Goal: Information Seeking & Learning: Learn about a topic

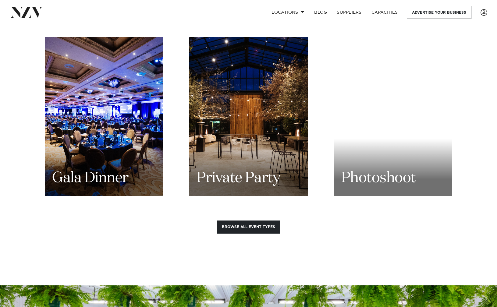
scroll to position [842, 0]
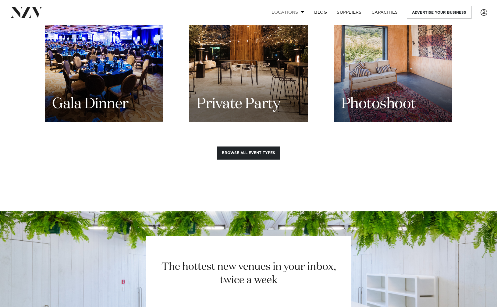
click at [302, 11] on span at bounding box center [302, 12] width 4 height 2
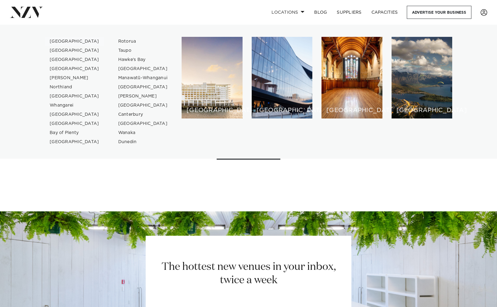
click at [67, 41] on link "[GEOGRAPHIC_DATA]" at bounding box center [74, 41] width 59 height 9
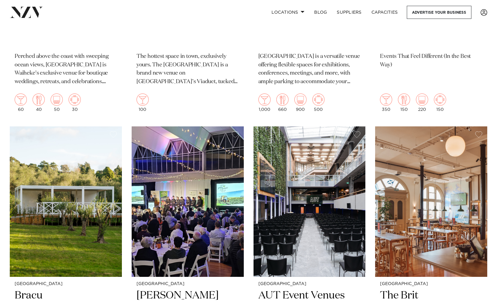
scroll to position [6327, 0]
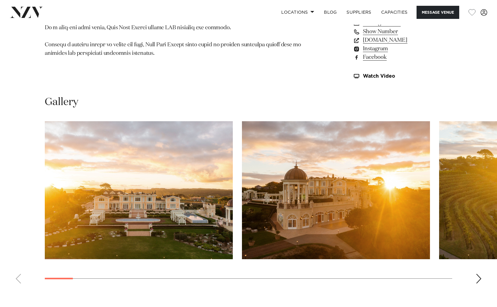
scroll to position [530, 0]
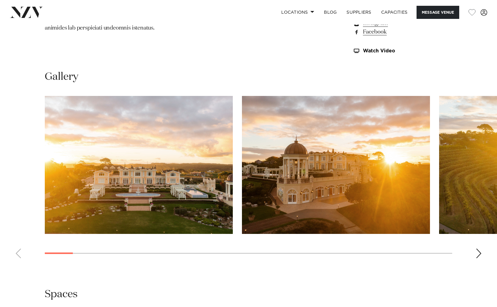
click at [479, 255] on div "Next slide" at bounding box center [478, 253] width 6 height 10
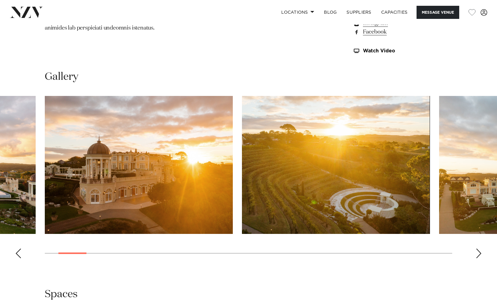
click at [479, 255] on div "Next slide" at bounding box center [478, 253] width 6 height 10
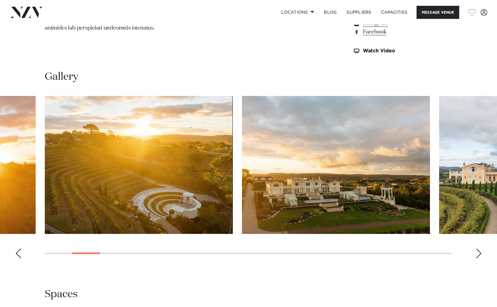
click at [479, 255] on div "Next slide" at bounding box center [478, 253] width 6 height 10
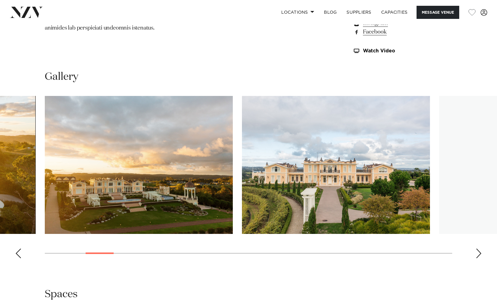
click at [479, 255] on div "Next slide" at bounding box center [478, 253] width 6 height 10
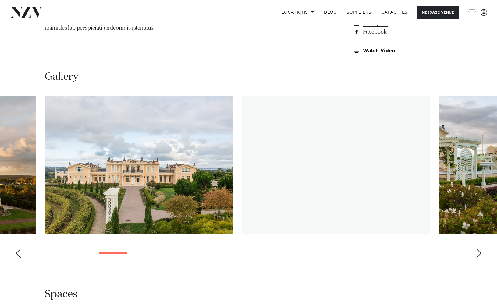
click at [479, 255] on div "Next slide" at bounding box center [478, 253] width 6 height 10
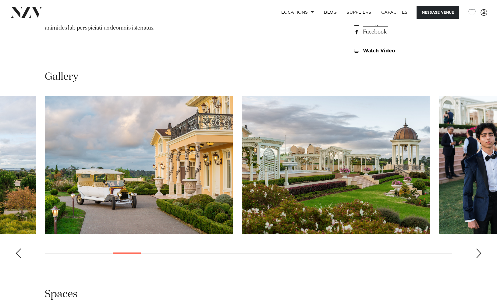
click at [479, 255] on div "Next slide" at bounding box center [478, 253] width 6 height 10
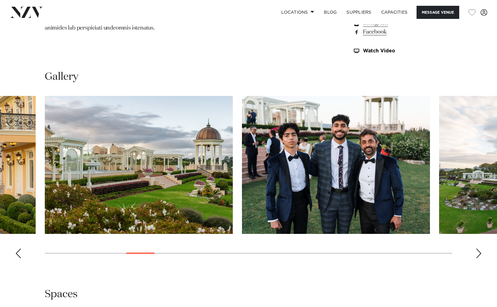
click at [479, 255] on div "Next slide" at bounding box center [478, 253] width 6 height 10
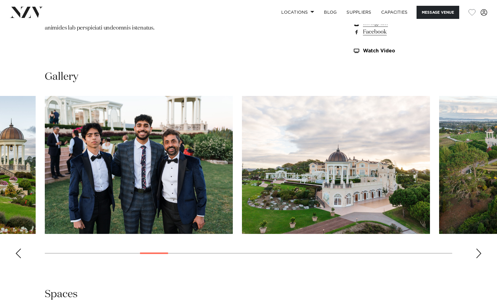
click at [479, 255] on div "Next slide" at bounding box center [478, 253] width 6 height 10
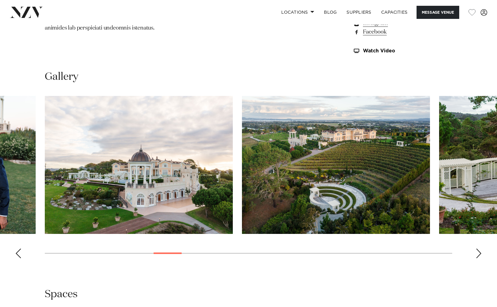
click at [479, 255] on div "Next slide" at bounding box center [478, 253] width 6 height 10
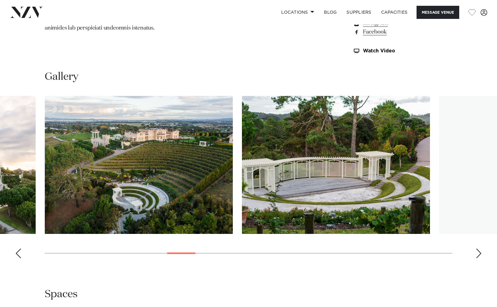
click at [479, 255] on div "Next slide" at bounding box center [478, 253] width 6 height 10
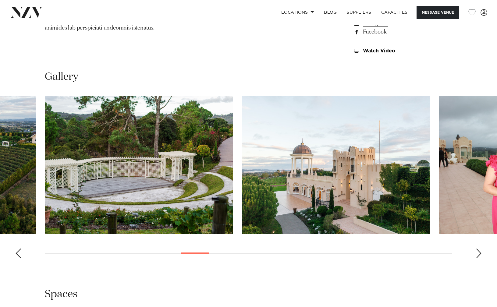
click at [479, 255] on div "Next slide" at bounding box center [478, 253] width 6 height 10
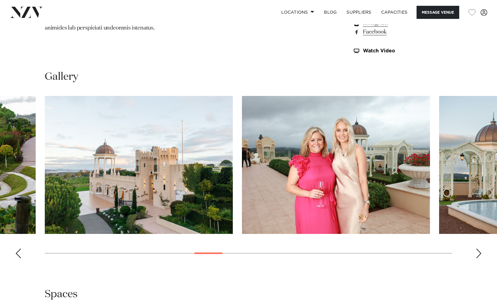
click at [479, 255] on div "Next slide" at bounding box center [478, 253] width 6 height 10
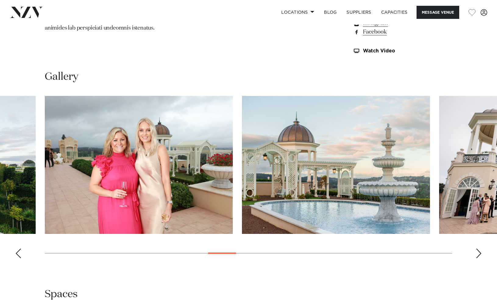
click at [479, 255] on div "Next slide" at bounding box center [478, 253] width 6 height 10
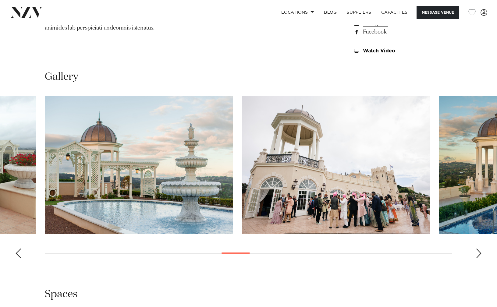
click at [479, 255] on div "Next slide" at bounding box center [478, 253] width 6 height 10
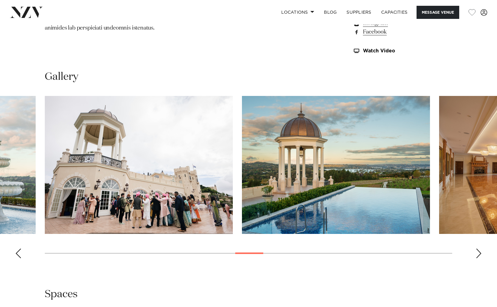
click at [479, 255] on div "Next slide" at bounding box center [478, 253] width 6 height 10
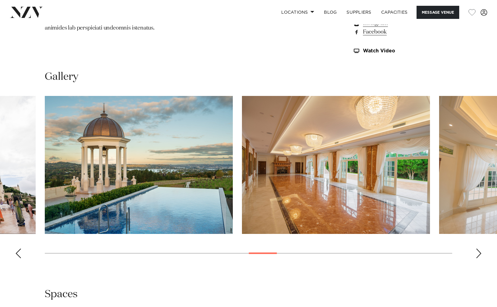
click at [479, 255] on div "Next slide" at bounding box center [478, 253] width 6 height 10
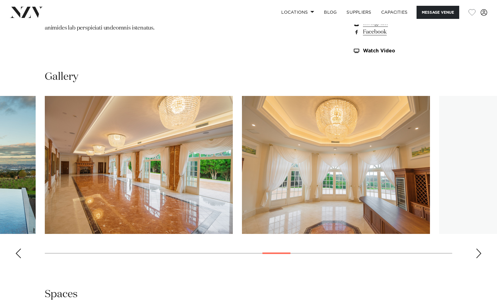
click at [479, 255] on div "Next slide" at bounding box center [478, 253] width 6 height 10
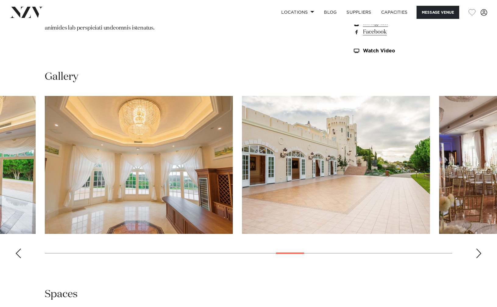
click at [479, 255] on div "Next slide" at bounding box center [478, 253] width 6 height 10
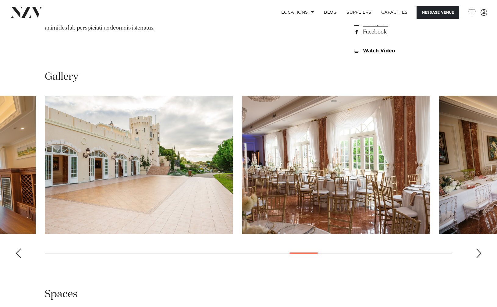
click at [479, 255] on div "Next slide" at bounding box center [478, 253] width 6 height 10
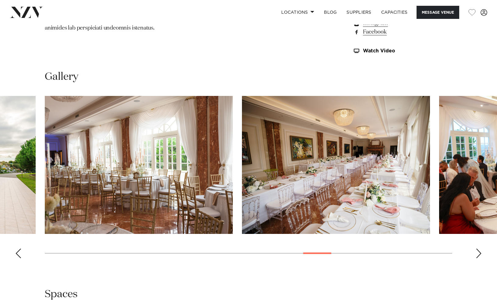
click at [479, 255] on div "Next slide" at bounding box center [478, 253] width 6 height 10
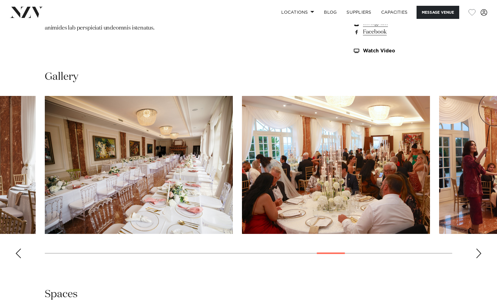
click at [479, 255] on div "Next slide" at bounding box center [478, 253] width 6 height 10
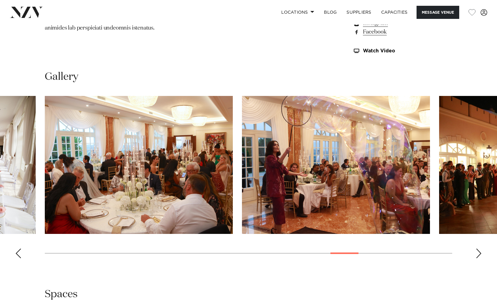
click at [479, 255] on div "Next slide" at bounding box center [478, 253] width 6 height 10
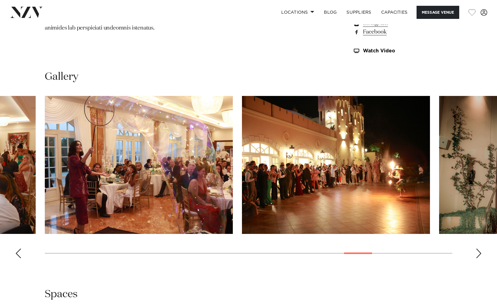
click at [479, 255] on div "Next slide" at bounding box center [478, 253] width 6 height 10
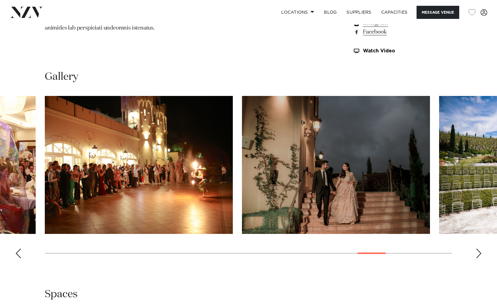
click at [479, 255] on div "Next slide" at bounding box center [478, 253] width 6 height 10
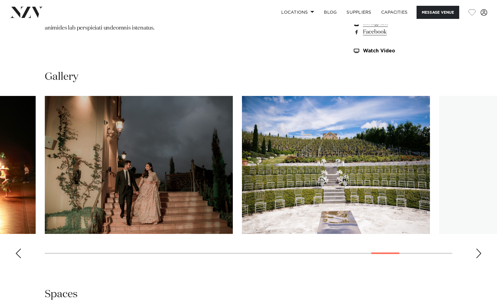
click at [479, 255] on div "Next slide" at bounding box center [478, 253] width 6 height 10
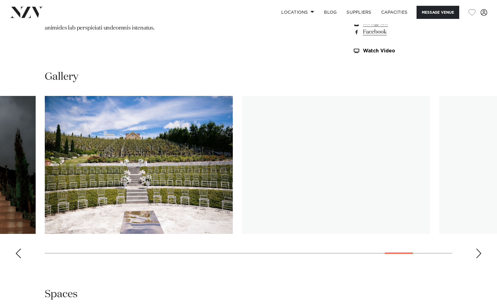
click at [479, 255] on div "Next slide" at bounding box center [478, 253] width 6 height 10
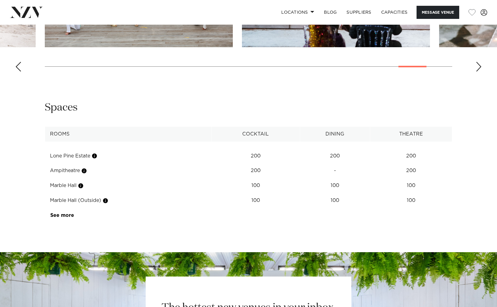
scroll to position [713, 0]
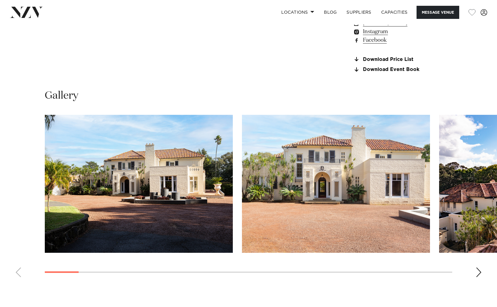
scroll to position [511, 0]
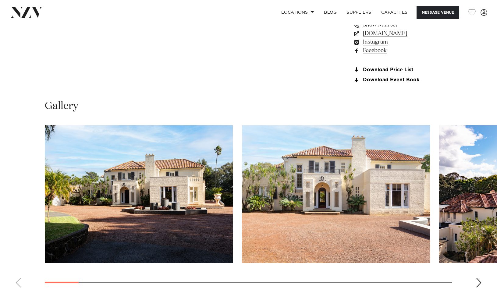
click at [478, 281] on div "Next slide" at bounding box center [478, 283] width 6 height 10
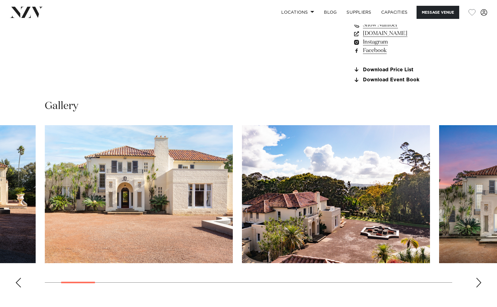
click at [478, 281] on div "Next slide" at bounding box center [478, 283] width 6 height 10
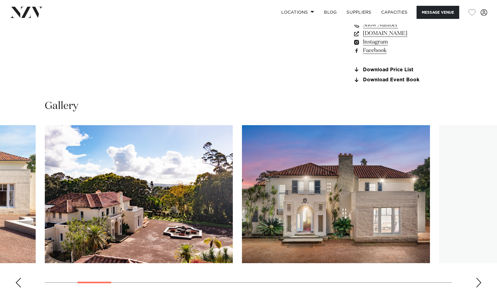
click at [478, 281] on div "Next slide" at bounding box center [478, 283] width 6 height 10
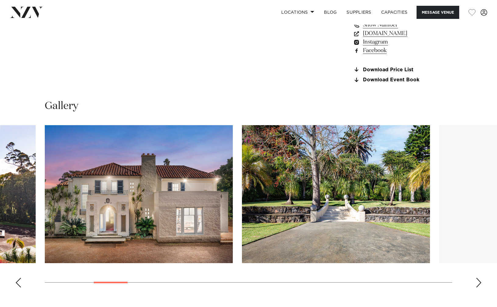
click at [478, 281] on div "Next slide" at bounding box center [478, 283] width 6 height 10
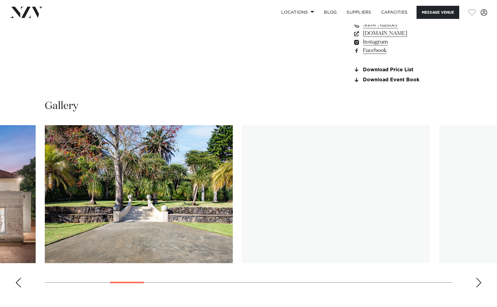
click at [478, 281] on div "Next slide" at bounding box center [478, 283] width 6 height 10
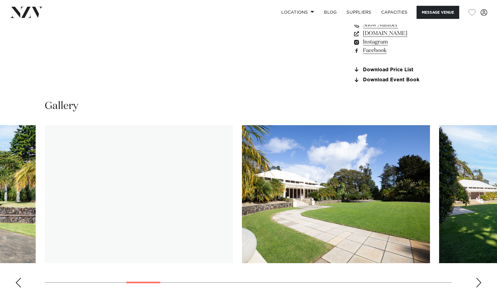
click at [478, 281] on div "Next slide" at bounding box center [478, 283] width 6 height 10
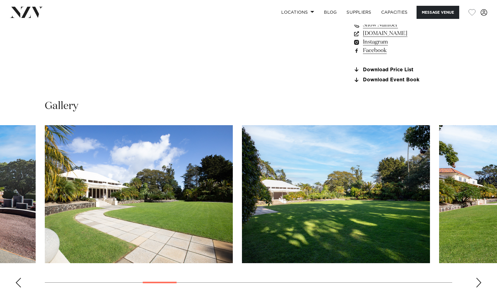
click at [478, 281] on div "Next slide" at bounding box center [478, 283] width 6 height 10
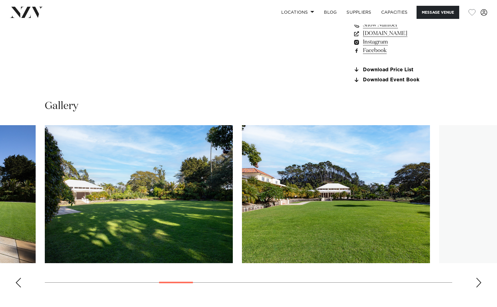
click at [478, 281] on div "Next slide" at bounding box center [478, 283] width 6 height 10
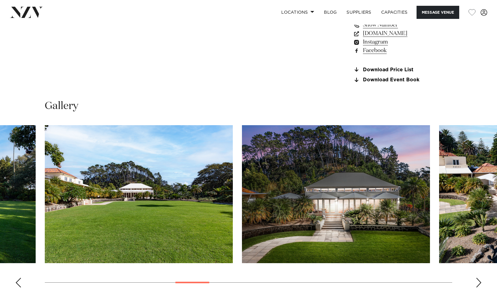
click at [478, 281] on div "Next slide" at bounding box center [478, 283] width 6 height 10
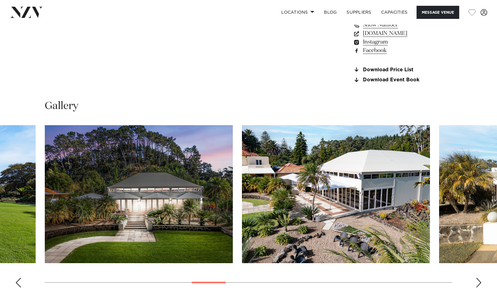
click at [478, 281] on div "Next slide" at bounding box center [478, 283] width 6 height 10
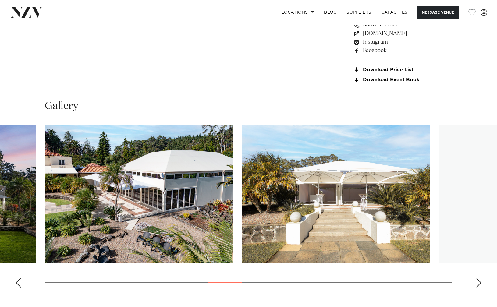
click at [478, 281] on div "Next slide" at bounding box center [478, 283] width 6 height 10
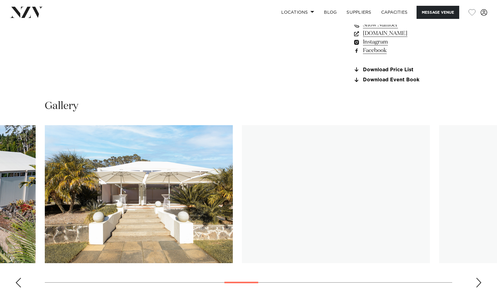
click at [478, 281] on div "Next slide" at bounding box center [478, 283] width 6 height 10
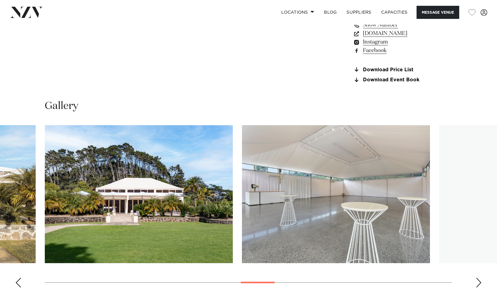
click at [478, 281] on div "Next slide" at bounding box center [478, 283] width 6 height 10
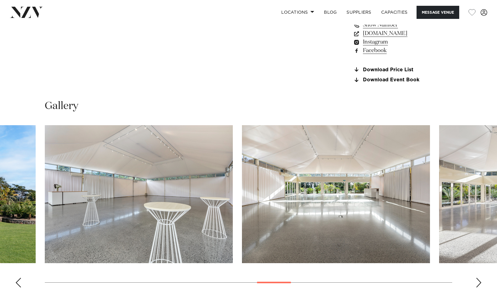
click at [478, 281] on div "Next slide" at bounding box center [478, 283] width 6 height 10
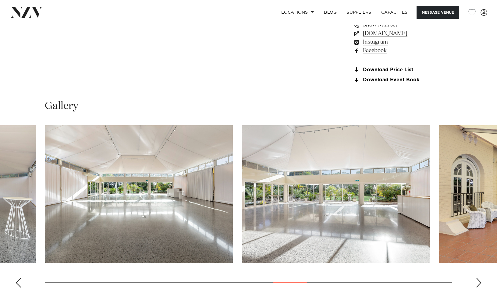
click at [478, 281] on div "Next slide" at bounding box center [478, 283] width 6 height 10
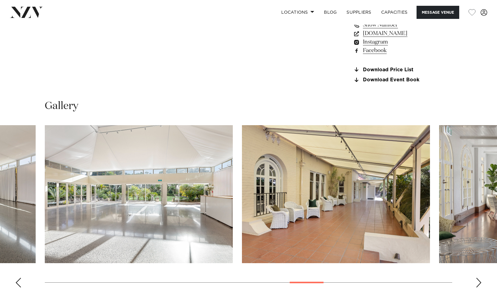
click at [478, 281] on div "Next slide" at bounding box center [478, 283] width 6 height 10
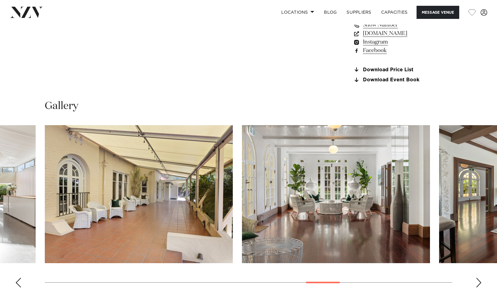
click at [478, 281] on div "Next slide" at bounding box center [478, 283] width 6 height 10
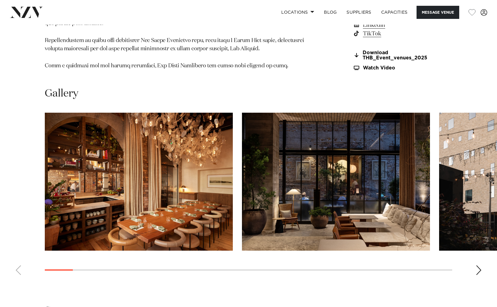
scroll to position [778, 0]
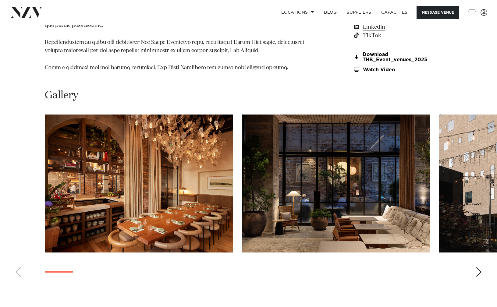
click at [479, 272] on div "Next slide" at bounding box center [478, 272] width 6 height 10
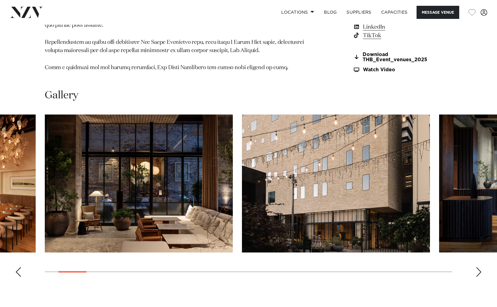
click at [479, 272] on div "Next slide" at bounding box center [478, 272] width 6 height 10
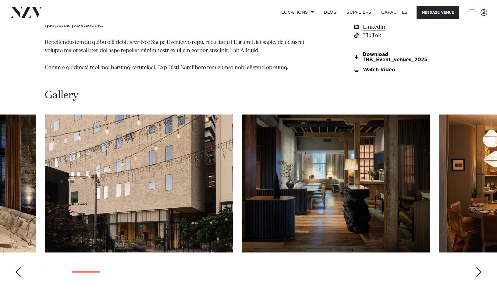
click at [479, 272] on div "Next slide" at bounding box center [478, 272] width 6 height 10
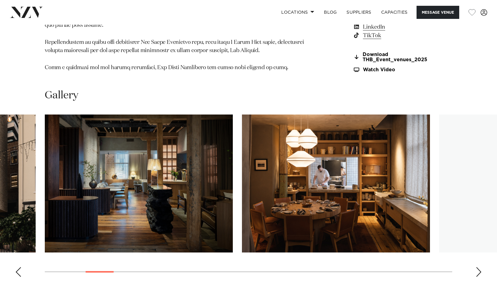
click at [479, 272] on div "Next slide" at bounding box center [478, 272] width 6 height 10
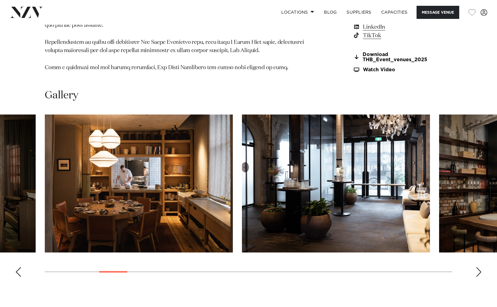
click at [479, 272] on div "Next slide" at bounding box center [478, 272] width 6 height 10
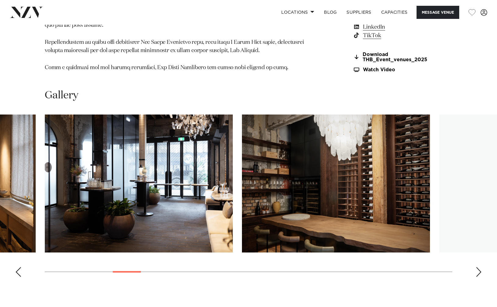
click at [479, 272] on div "Next slide" at bounding box center [478, 272] width 6 height 10
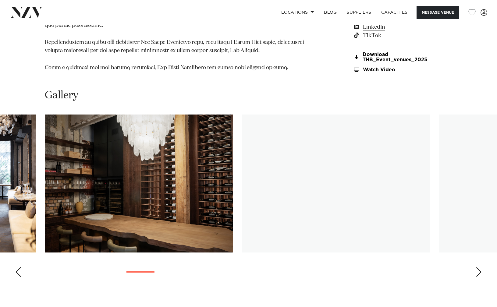
click at [479, 272] on div "Next slide" at bounding box center [478, 272] width 6 height 10
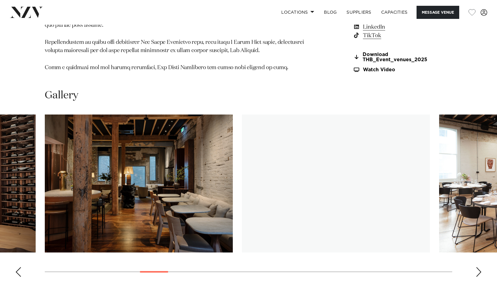
click at [479, 272] on div "Next slide" at bounding box center [478, 272] width 6 height 10
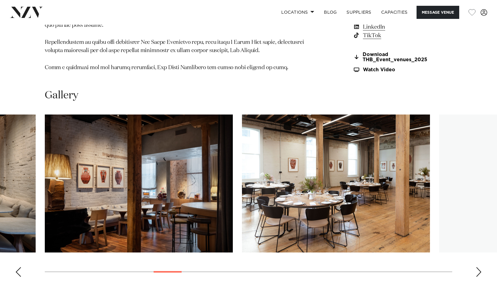
click at [479, 272] on div "Next slide" at bounding box center [478, 272] width 6 height 10
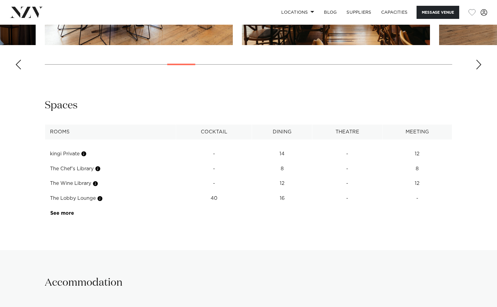
scroll to position [990, 0]
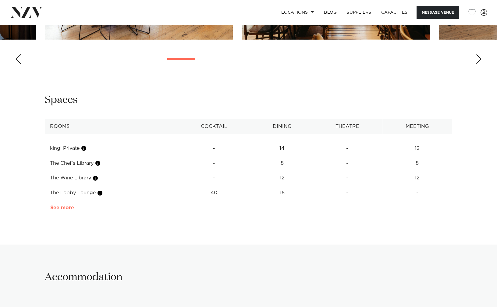
click at [68, 207] on link "See more" at bounding box center [73, 207] width 47 height 5
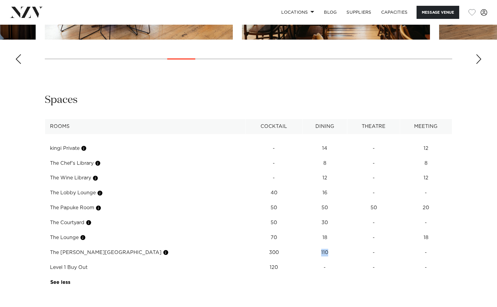
drag, startPoint x: 278, startPoint y: 252, endPoint x: 293, endPoint y: 252, distance: 14.9
click at [302, 252] on td "110" at bounding box center [324, 252] width 45 height 15
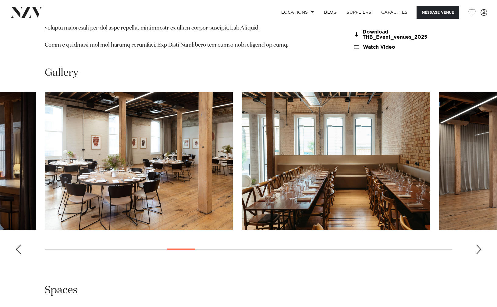
scroll to position [798, 0]
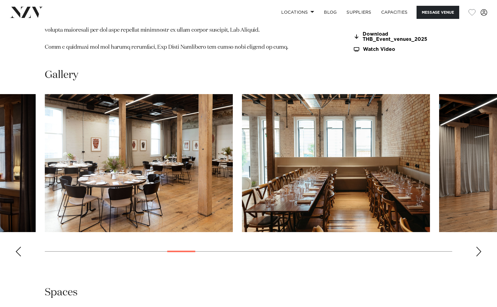
click at [478, 252] on div "Next slide" at bounding box center [478, 252] width 6 height 10
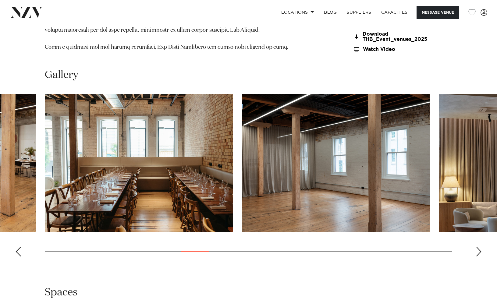
click at [478, 252] on div "Next slide" at bounding box center [478, 252] width 6 height 10
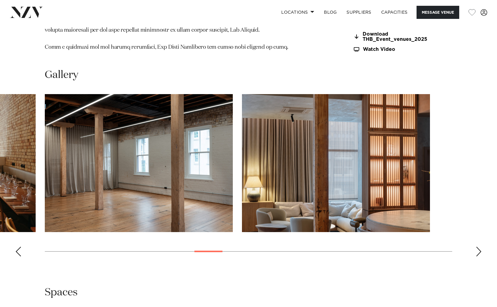
click at [478, 252] on div "Next slide" at bounding box center [478, 252] width 6 height 10
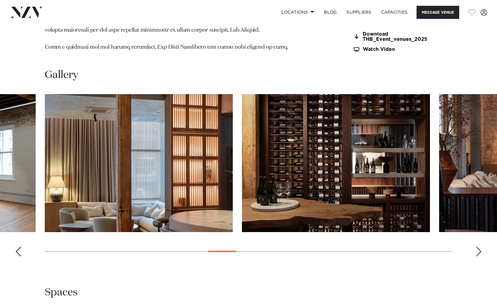
click at [478, 252] on div "Next slide" at bounding box center [478, 252] width 6 height 10
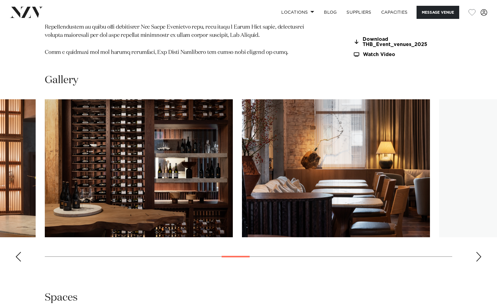
scroll to position [792, 0]
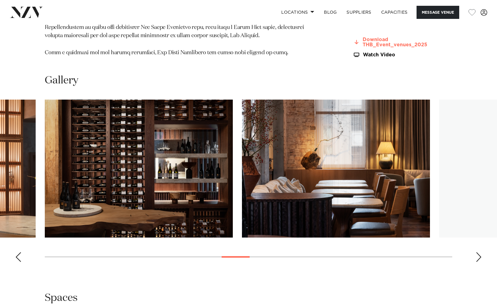
click at [375, 40] on link "Download THB_Event_venues_2025" at bounding box center [402, 42] width 99 height 10
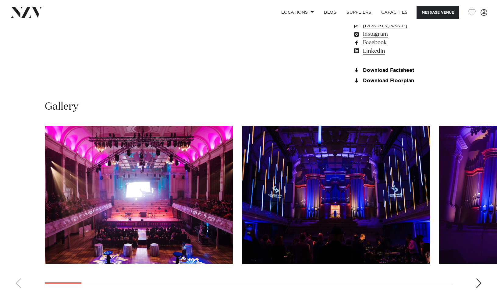
scroll to position [551, 0]
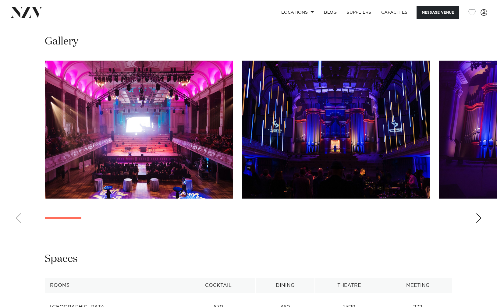
click at [479, 216] on div "Next slide" at bounding box center [478, 218] width 6 height 10
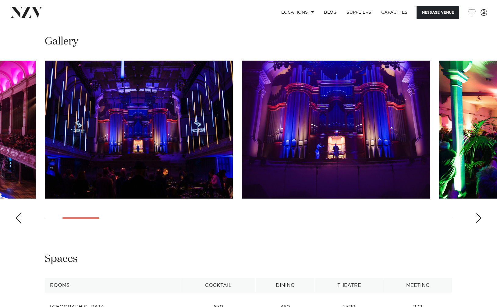
click at [479, 216] on div "Next slide" at bounding box center [478, 218] width 6 height 10
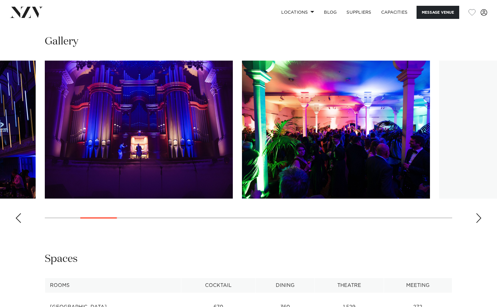
click at [479, 216] on div "Next slide" at bounding box center [478, 218] width 6 height 10
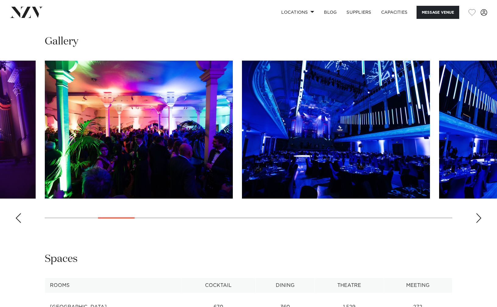
click at [479, 216] on div "Next slide" at bounding box center [478, 218] width 6 height 10
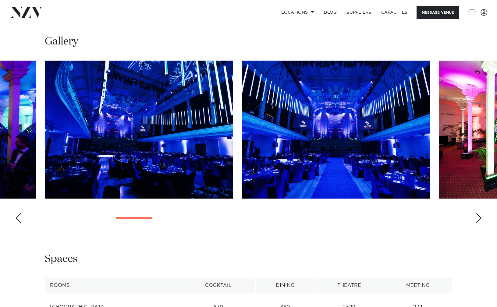
click at [479, 216] on div "Next slide" at bounding box center [478, 218] width 6 height 10
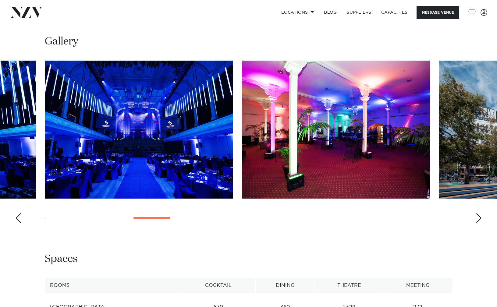
click at [479, 216] on div "Next slide" at bounding box center [478, 218] width 6 height 10
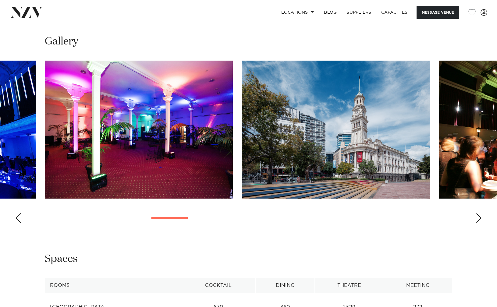
click at [479, 216] on div "Next slide" at bounding box center [478, 218] width 6 height 10
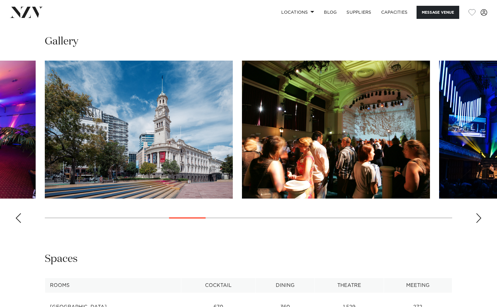
click at [479, 216] on div "Next slide" at bounding box center [478, 218] width 6 height 10
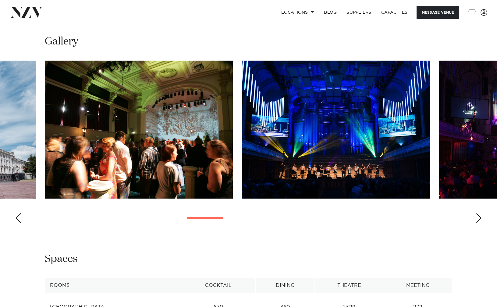
click at [479, 216] on div "Next slide" at bounding box center [478, 218] width 6 height 10
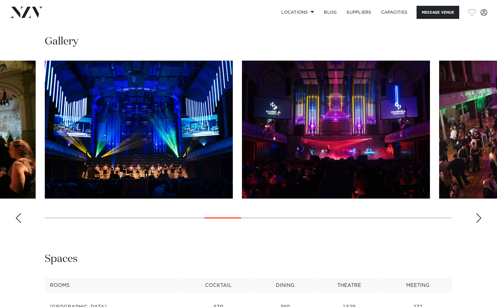
click at [479, 216] on div "Next slide" at bounding box center [478, 218] width 6 height 10
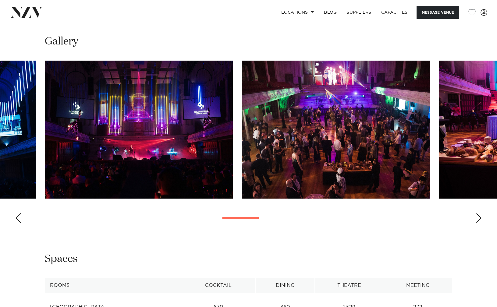
click at [479, 216] on div "Next slide" at bounding box center [478, 218] width 6 height 10
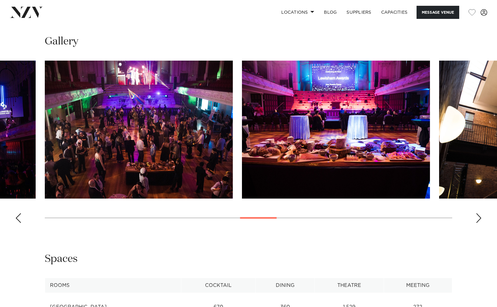
click at [479, 216] on div "Next slide" at bounding box center [478, 218] width 6 height 10
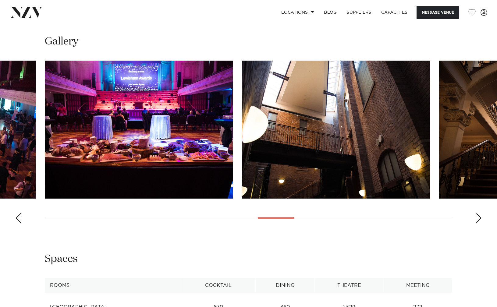
click at [479, 216] on div "Next slide" at bounding box center [478, 218] width 6 height 10
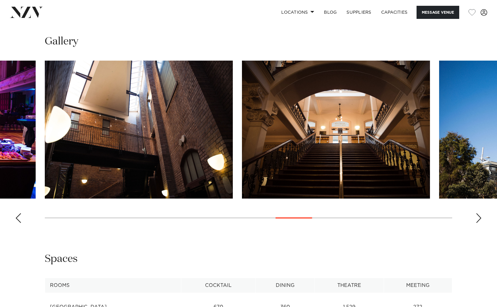
click at [479, 216] on div "Next slide" at bounding box center [478, 218] width 6 height 10
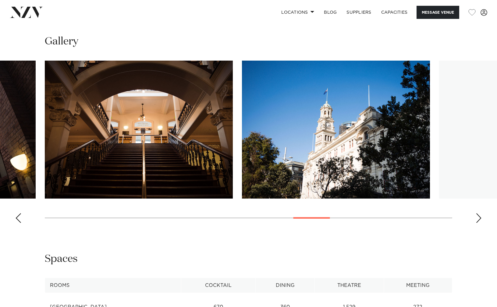
click at [479, 216] on div "Next slide" at bounding box center [478, 218] width 6 height 10
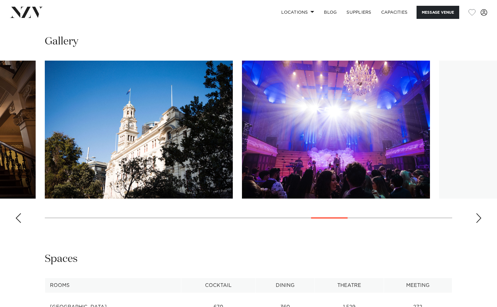
click at [479, 216] on div "Next slide" at bounding box center [478, 218] width 6 height 10
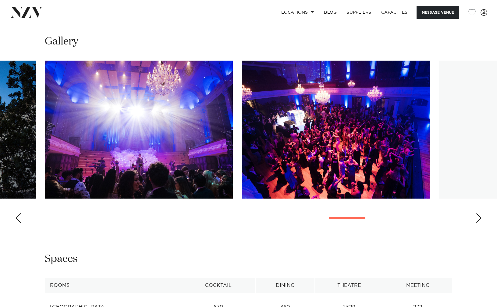
click at [479, 216] on div "Next slide" at bounding box center [478, 218] width 6 height 10
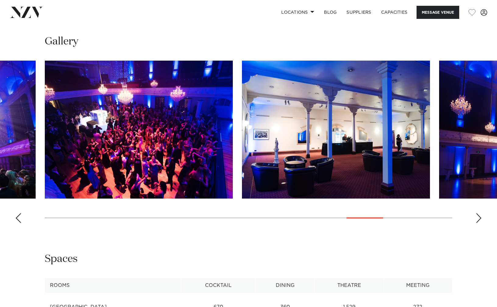
click at [479, 216] on div "Next slide" at bounding box center [478, 218] width 6 height 10
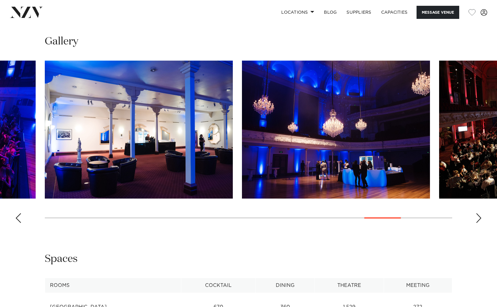
click at [479, 216] on div "Next slide" at bounding box center [478, 218] width 6 height 10
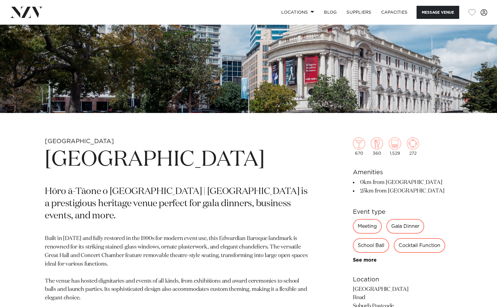
scroll to position [0, 0]
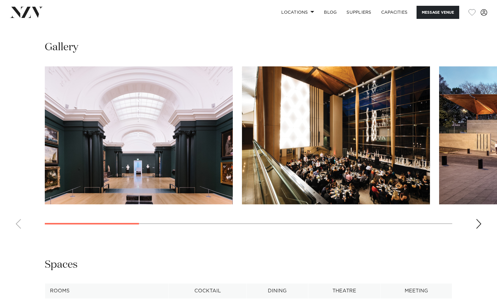
scroll to position [579, 0]
click at [476, 228] on div "Next slide" at bounding box center [478, 224] width 6 height 10
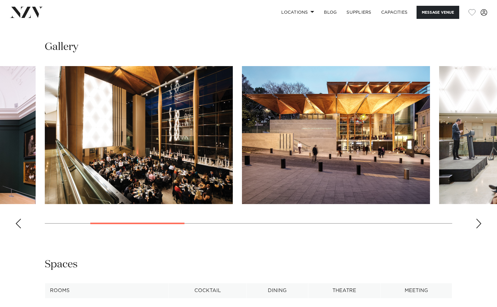
click at [476, 228] on div "Next slide" at bounding box center [478, 224] width 6 height 10
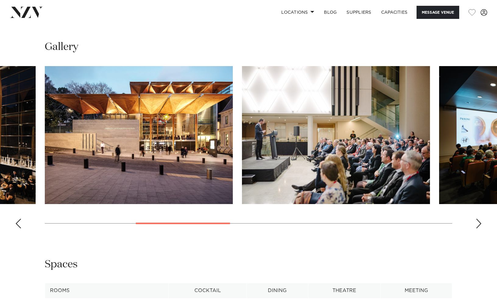
click at [476, 228] on div "Next slide" at bounding box center [478, 224] width 6 height 10
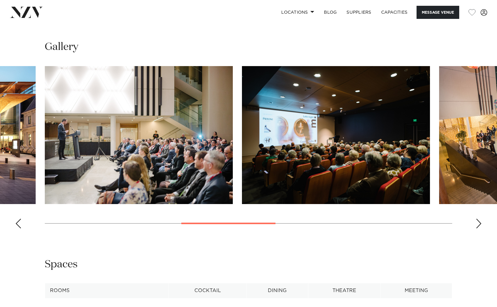
click at [476, 228] on div "Next slide" at bounding box center [478, 224] width 6 height 10
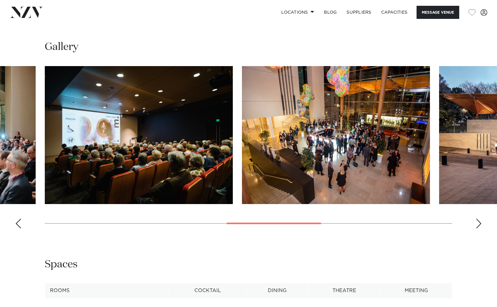
click at [476, 228] on div "Next slide" at bounding box center [478, 224] width 6 height 10
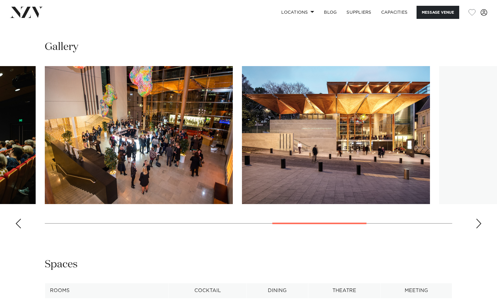
click at [476, 228] on div "Next slide" at bounding box center [478, 224] width 6 height 10
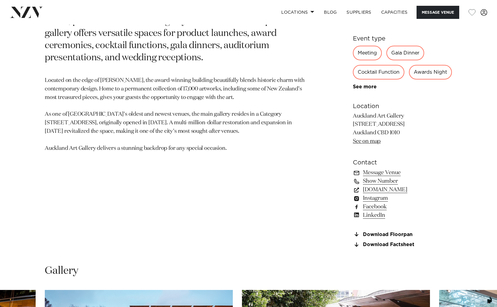
scroll to position [367, 0]
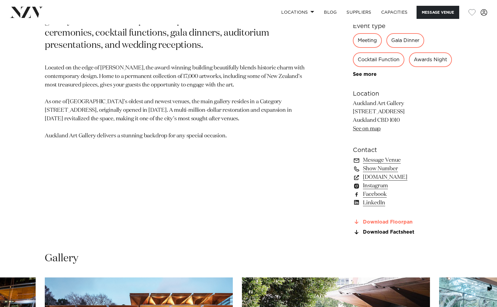
click at [381, 225] on link "Download Floorpan" at bounding box center [402, 221] width 99 height 5
click at [381, 235] on link "Download Factsheet" at bounding box center [402, 232] width 99 height 5
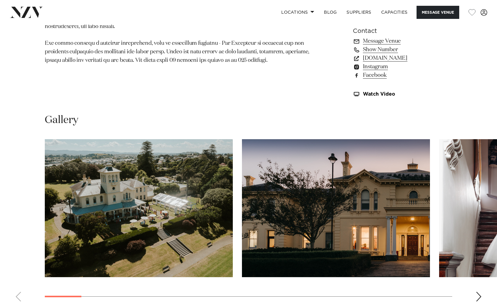
scroll to position [512, 0]
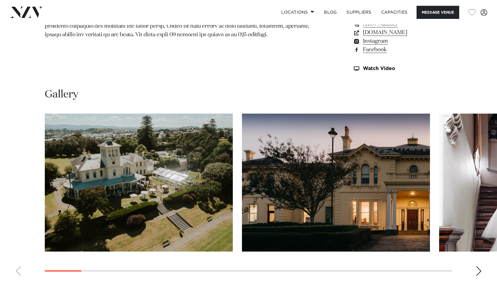
click at [479, 273] on div "Next slide" at bounding box center [478, 271] width 6 height 10
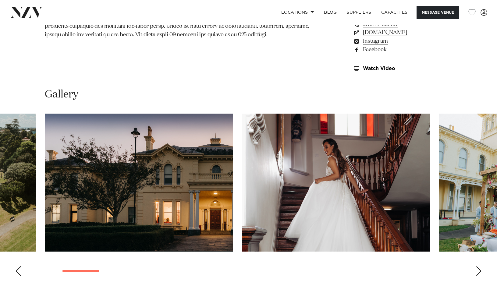
click at [479, 273] on div "Next slide" at bounding box center [478, 271] width 6 height 10
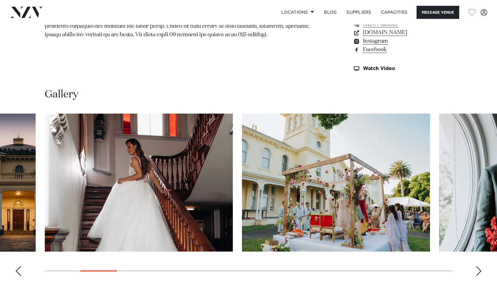
click at [479, 273] on div "Next slide" at bounding box center [478, 271] width 6 height 10
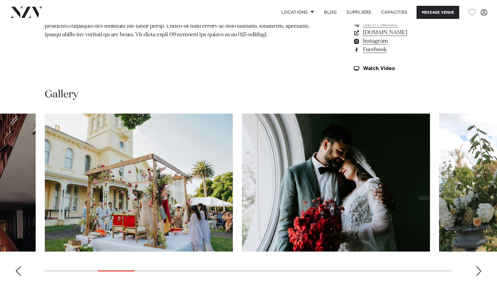
click at [479, 273] on div "Next slide" at bounding box center [478, 271] width 6 height 10
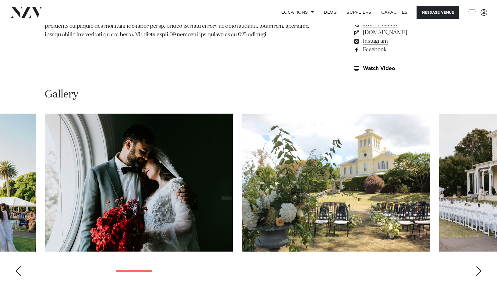
click at [479, 273] on div "Next slide" at bounding box center [478, 271] width 6 height 10
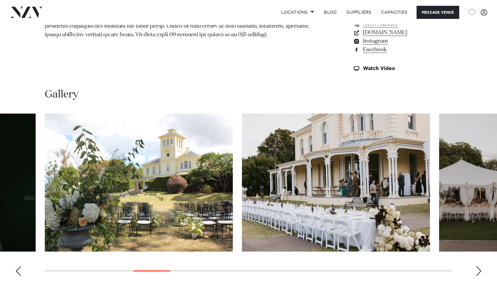
click at [479, 273] on div "Next slide" at bounding box center [478, 271] width 6 height 10
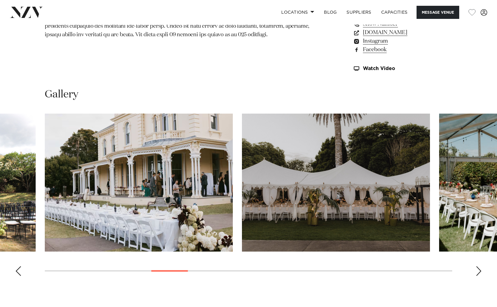
click at [479, 273] on div "Next slide" at bounding box center [478, 271] width 6 height 10
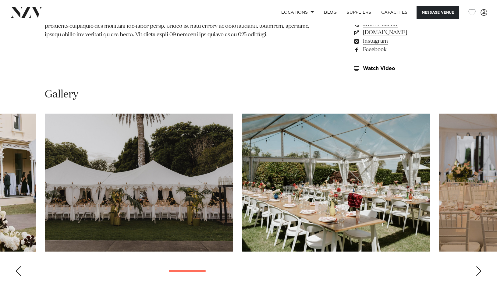
click at [479, 273] on div "Next slide" at bounding box center [478, 271] width 6 height 10
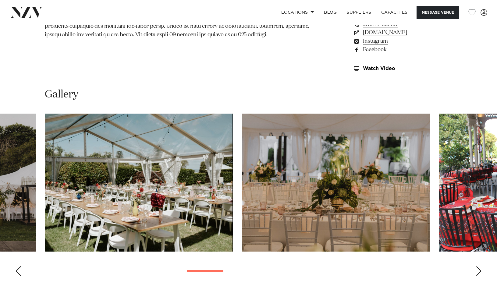
click at [479, 273] on div "Next slide" at bounding box center [478, 271] width 6 height 10
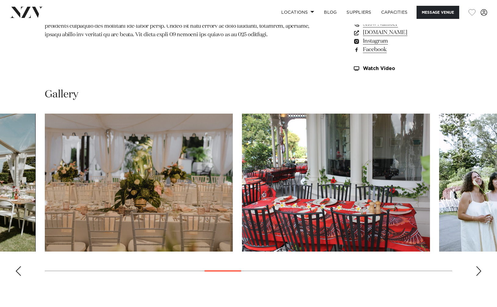
click at [479, 273] on div "Next slide" at bounding box center [478, 271] width 6 height 10
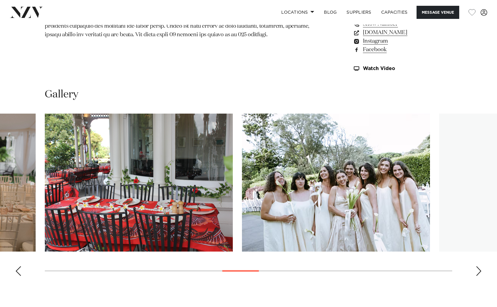
click at [479, 273] on div "Next slide" at bounding box center [478, 271] width 6 height 10
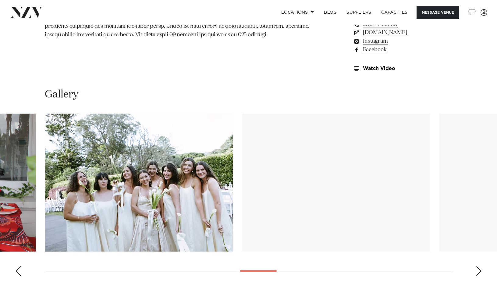
click at [479, 273] on div "Next slide" at bounding box center [478, 271] width 6 height 10
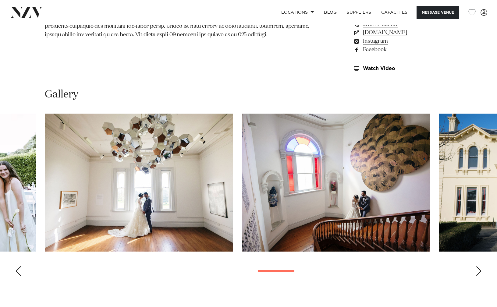
click at [479, 273] on div "Next slide" at bounding box center [478, 271] width 6 height 10
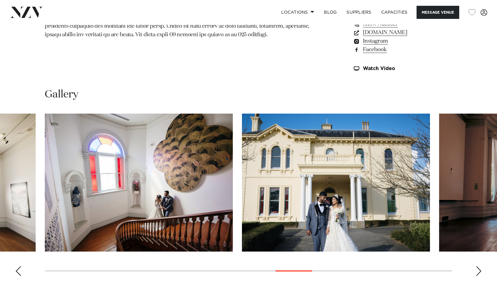
click at [479, 273] on div "Next slide" at bounding box center [478, 271] width 6 height 10
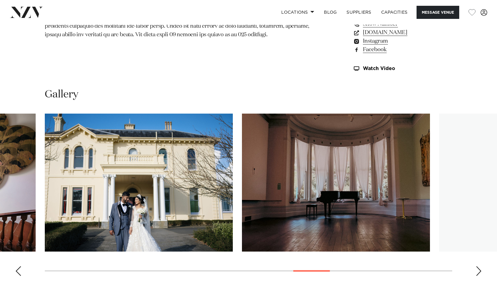
click at [479, 273] on div "Next slide" at bounding box center [478, 271] width 6 height 10
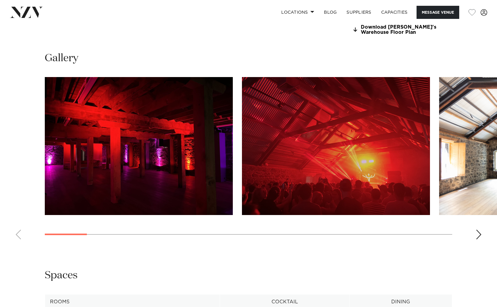
scroll to position [561, 0]
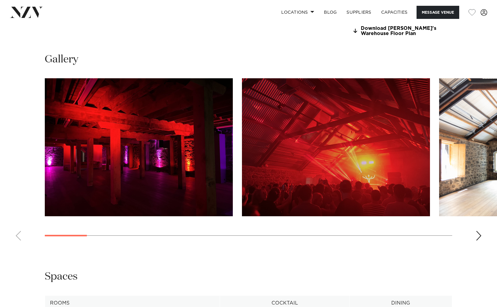
click at [479, 241] on div "Next slide" at bounding box center [478, 236] width 6 height 10
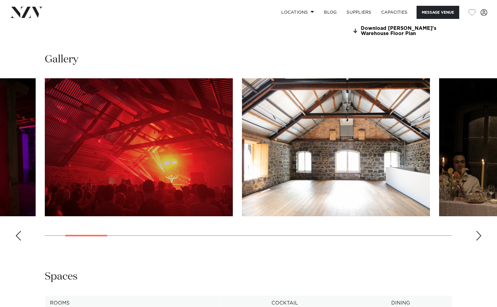
click at [479, 241] on div "Next slide" at bounding box center [478, 236] width 6 height 10
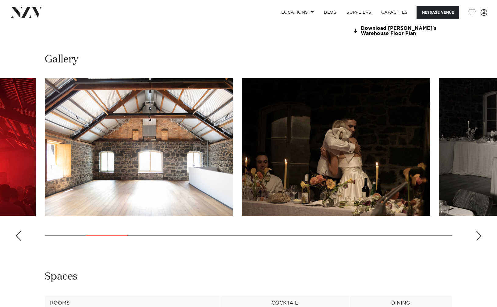
click at [479, 241] on div "Next slide" at bounding box center [478, 236] width 6 height 10
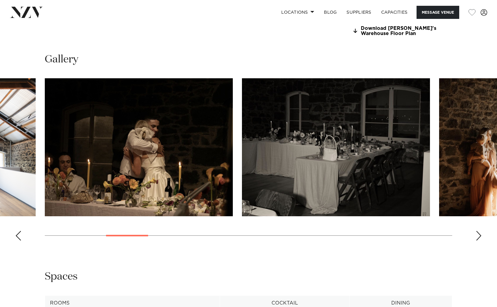
click at [479, 241] on div "Next slide" at bounding box center [478, 236] width 6 height 10
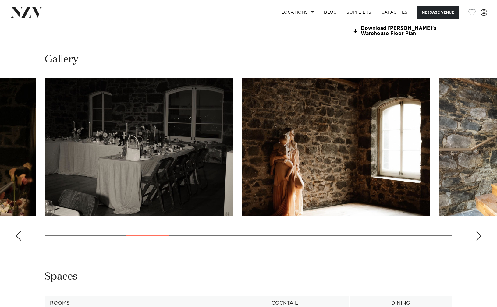
click at [18, 241] on div "Previous slide" at bounding box center [18, 236] width 6 height 10
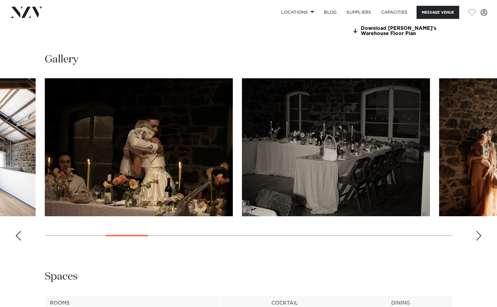
click at [479, 241] on div "Next slide" at bounding box center [478, 236] width 6 height 10
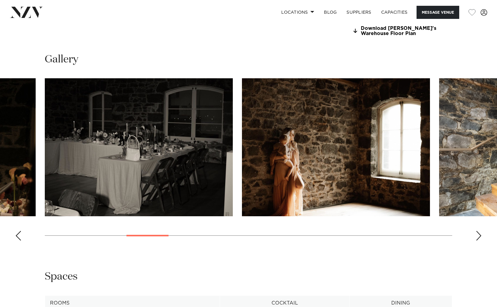
click at [479, 241] on div "Next slide" at bounding box center [478, 236] width 6 height 10
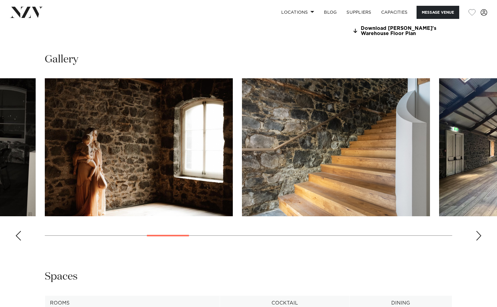
click at [479, 241] on div "Next slide" at bounding box center [478, 236] width 6 height 10
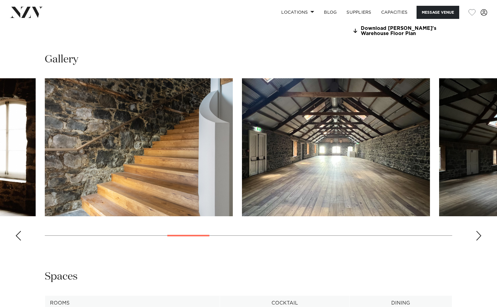
click at [479, 241] on div "Next slide" at bounding box center [478, 236] width 6 height 10
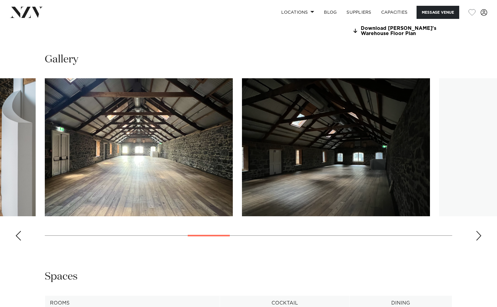
click at [479, 241] on div "Next slide" at bounding box center [478, 236] width 6 height 10
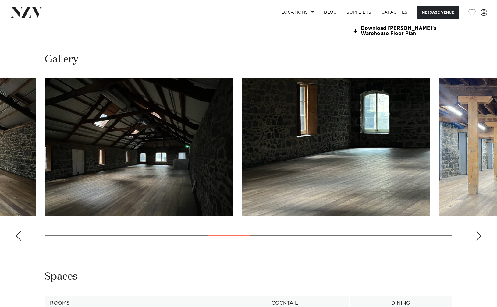
click at [479, 241] on div "Next slide" at bounding box center [478, 236] width 6 height 10
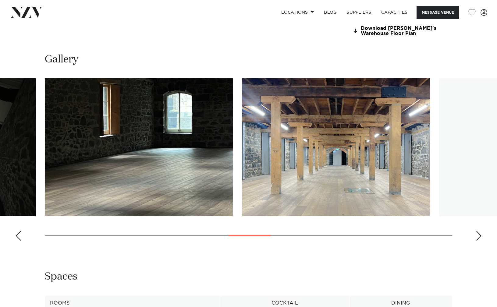
click at [479, 241] on div "Next slide" at bounding box center [478, 236] width 6 height 10
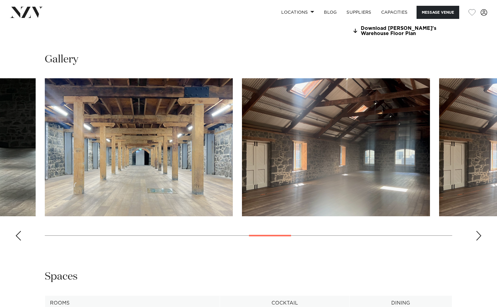
click at [479, 241] on div "Next slide" at bounding box center [478, 236] width 6 height 10
